Goal: Navigation & Orientation: Find specific page/section

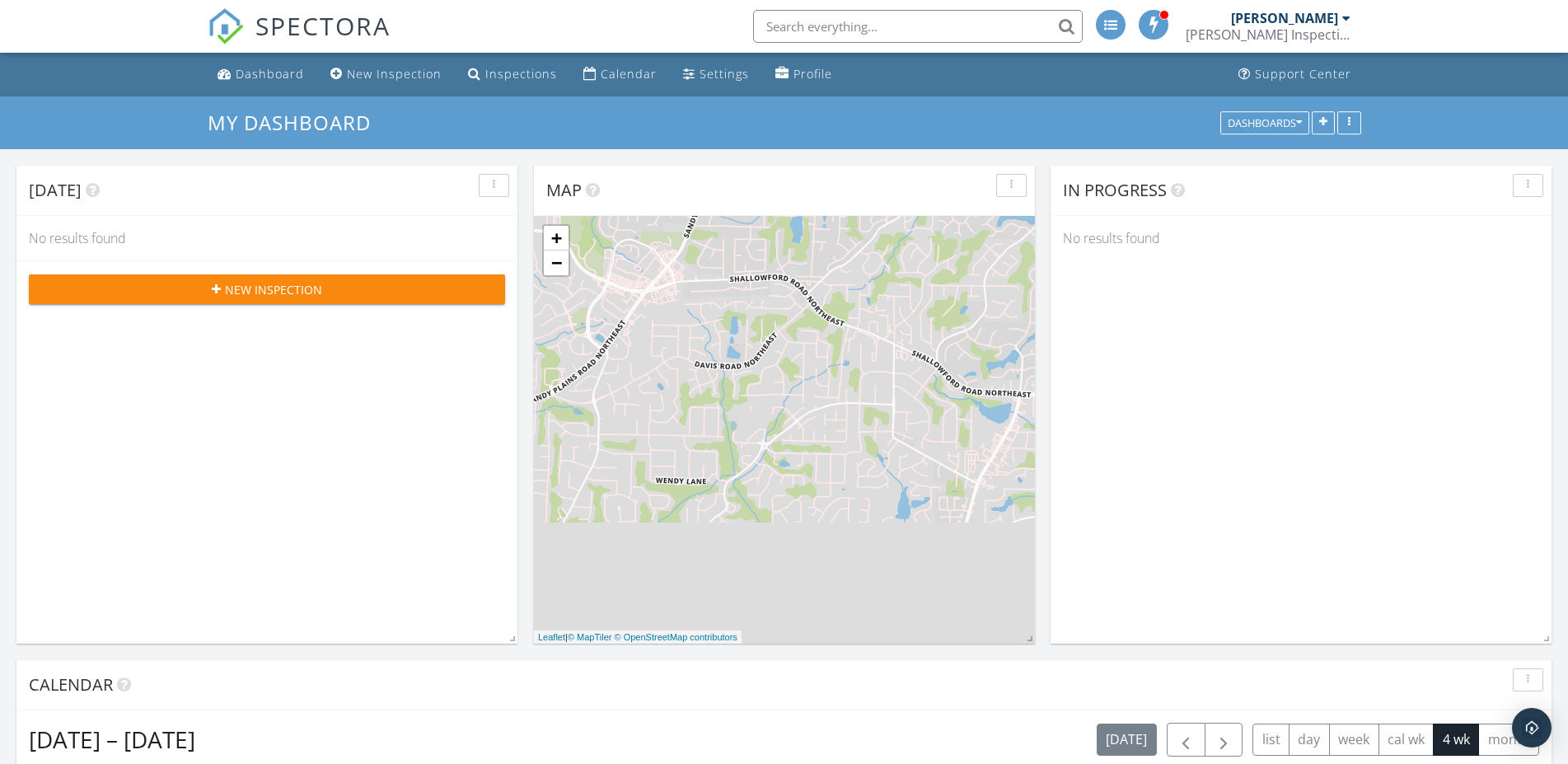
scroll to position [1515, 1583]
click at [603, 72] on div "Calendar" at bounding box center [628, 73] width 56 height 15
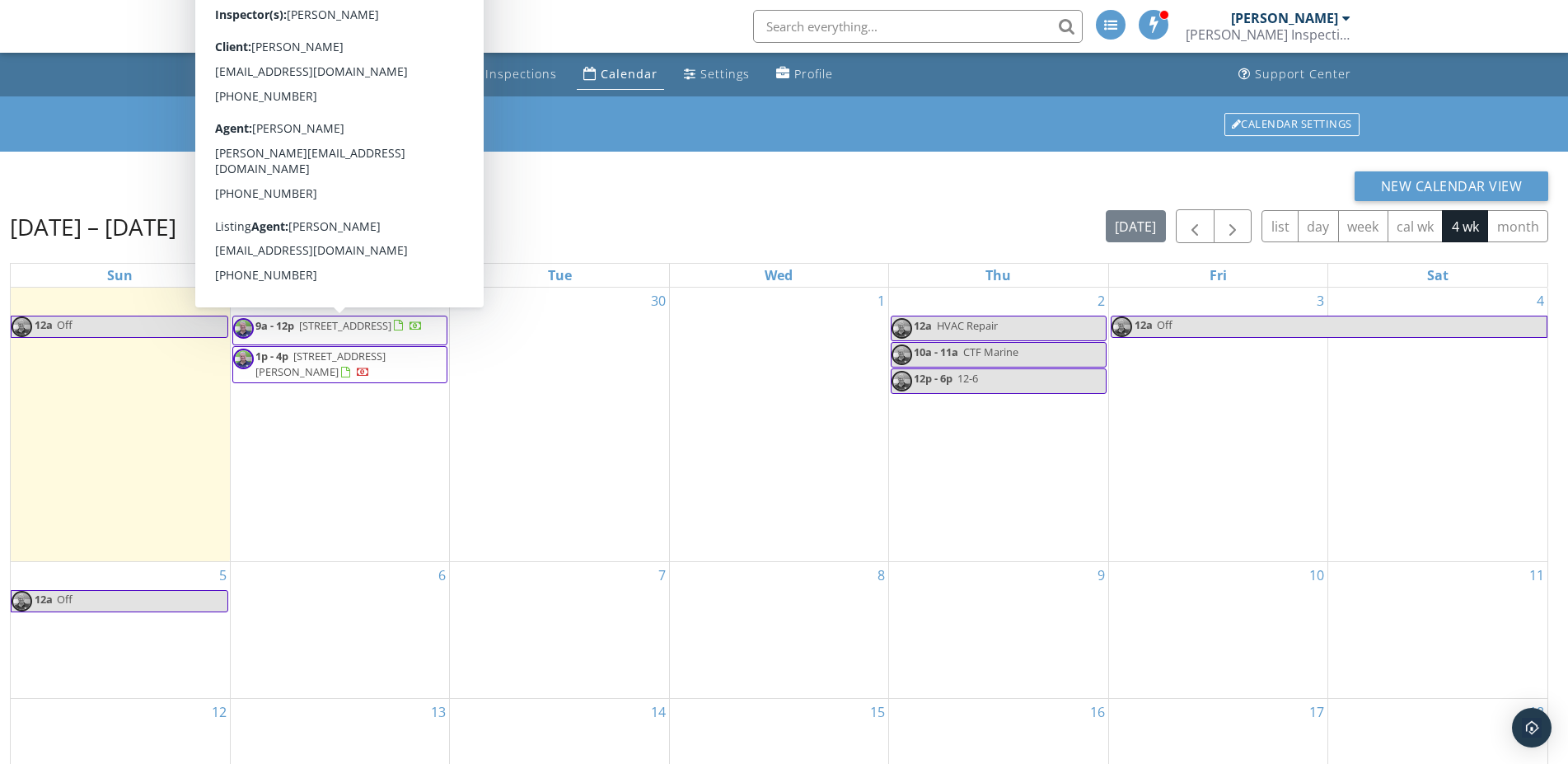
click at [384, 327] on span "[STREET_ADDRESS]" at bounding box center [345, 325] width 93 height 15
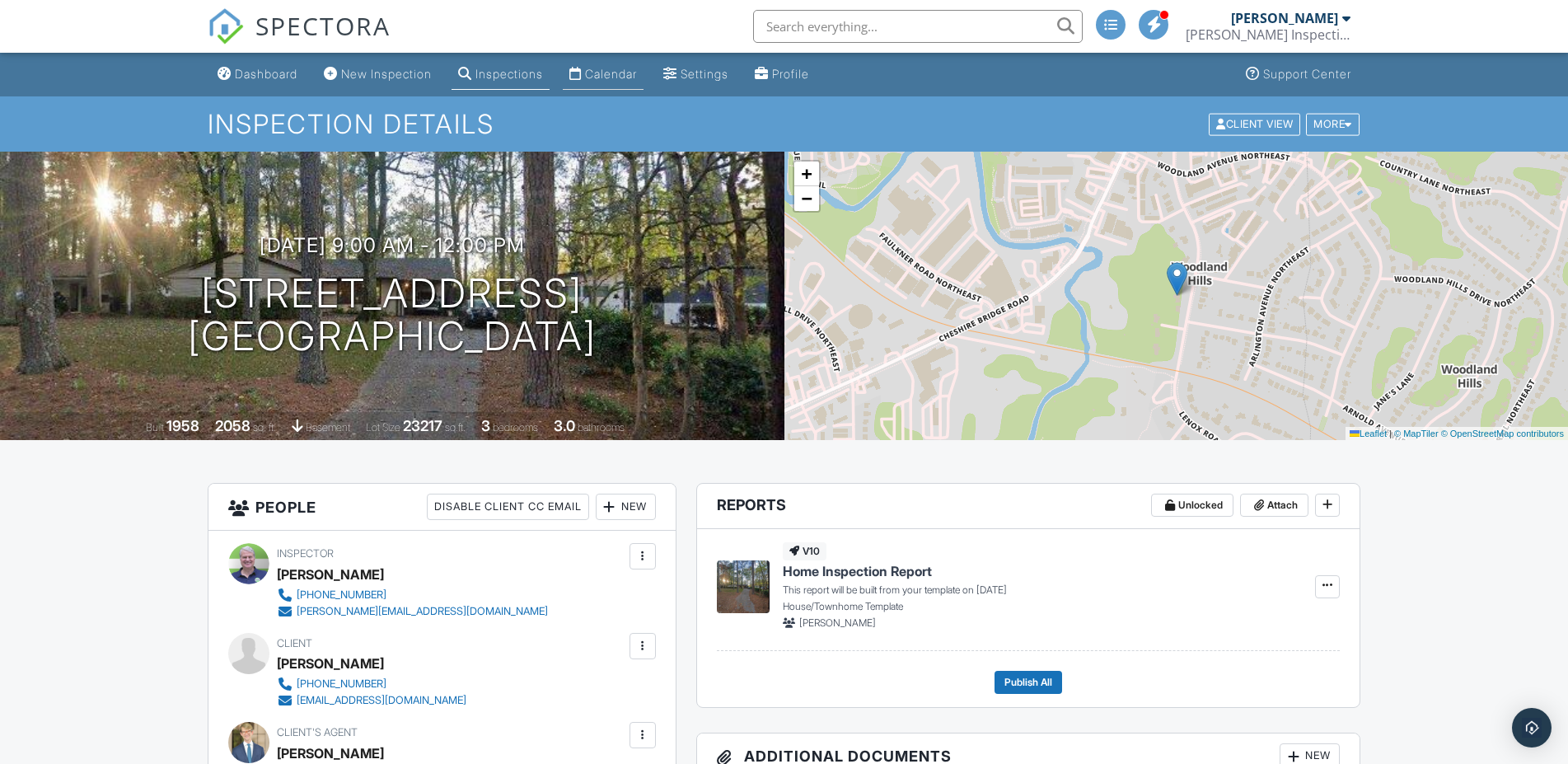
click at [626, 79] on div "Calendar" at bounding box center [611, 74] width 52 height 14
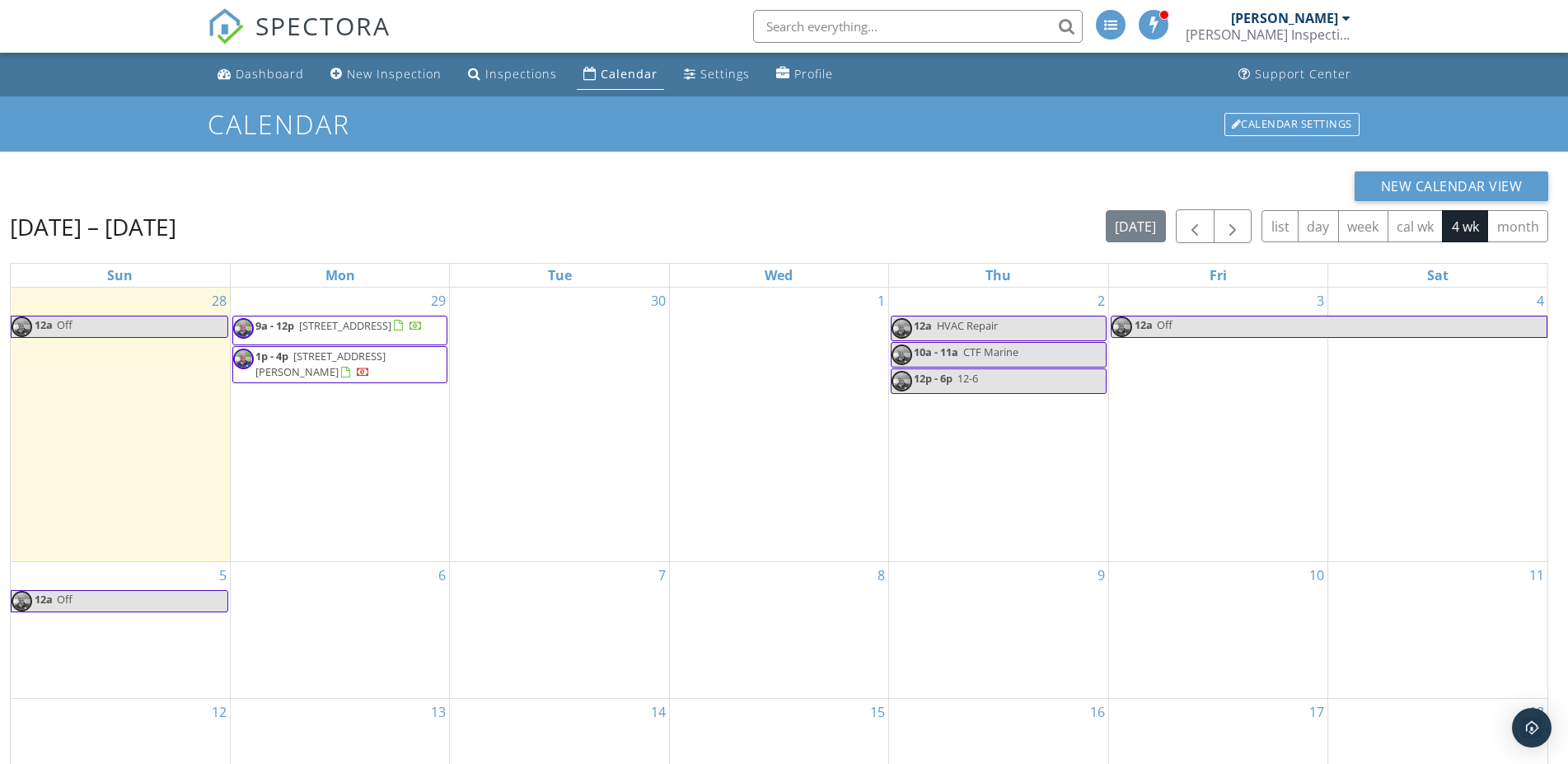
click at [402, 373] on span "1p - 4p 5401 Seaton Way, Dunwoody 30338" at bounding box center [339, 365] width 213 height 32
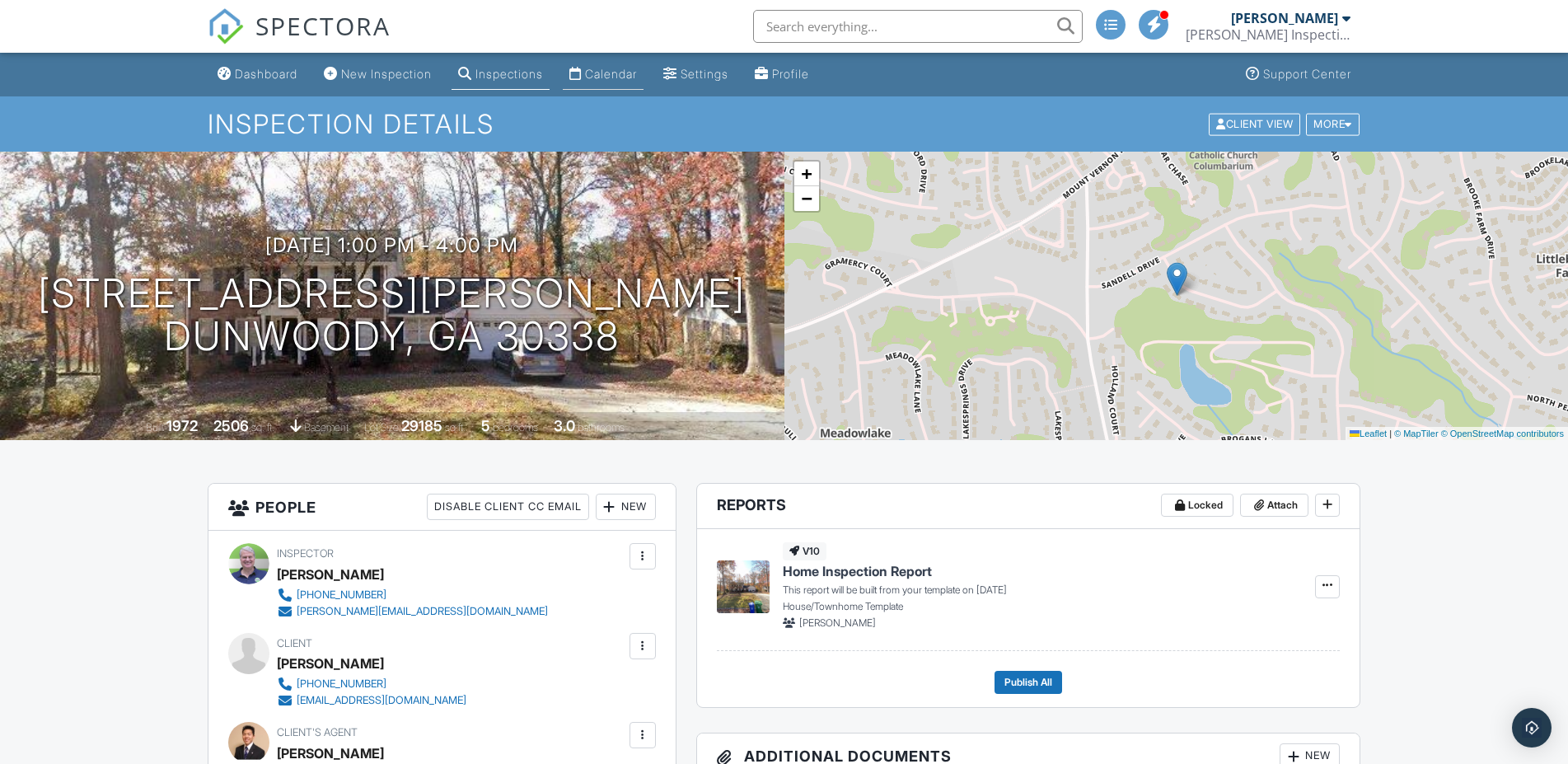
click at [611, 70] on div "Calendar" at bounding box center [611, 74] width 52 height 14
